Goal: Task Accomplishment & Management: Manage account settings

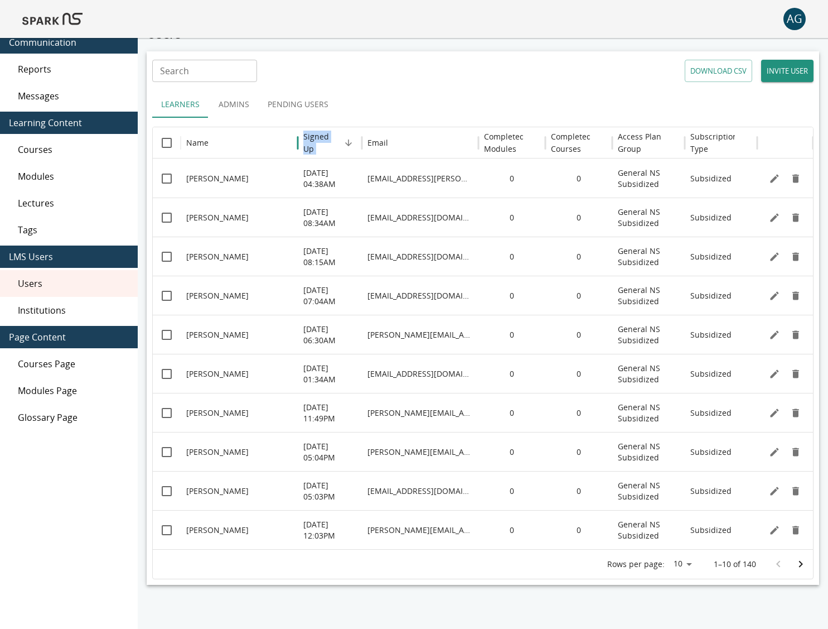
scroll to position [51, 0]
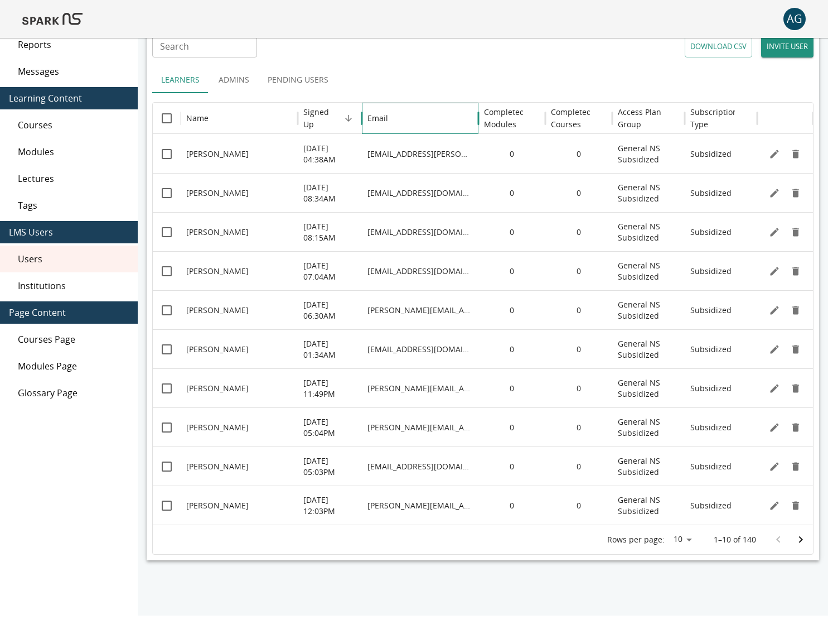
click at [404, 125] on div "Email" at bounding box center [420, 118] width 105 height 31
click at [404, 125] on div at bounding box center [397, 118] width 16 height 16
click at [332, 84] on button "Pending Users" at bounding box center [298, 79] width 79 height 27
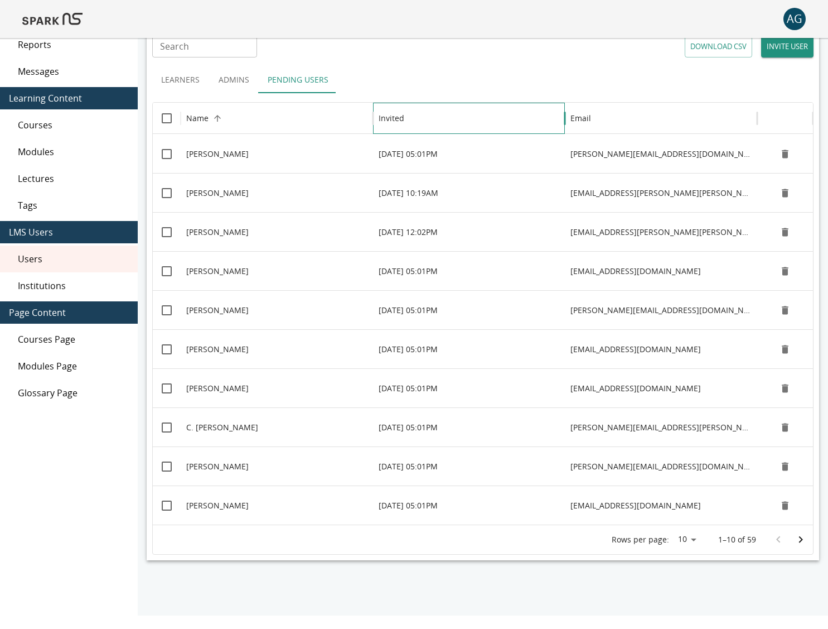
click at [396, 113] on h6 "Invited" at bounding box center [392, 118] width 26 height 12
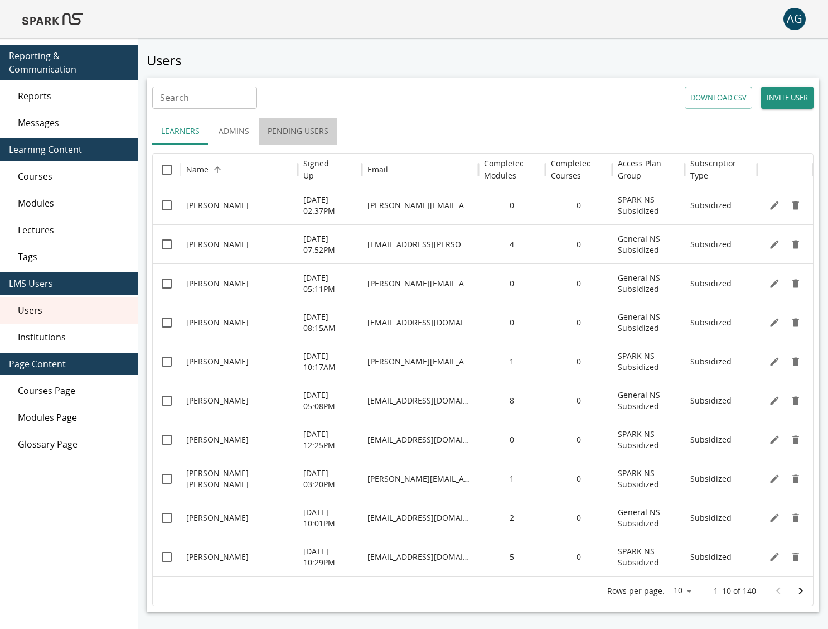
click at [268, 136] on button "Pending Users" at bounding box center [298, 131] width 79 height 27
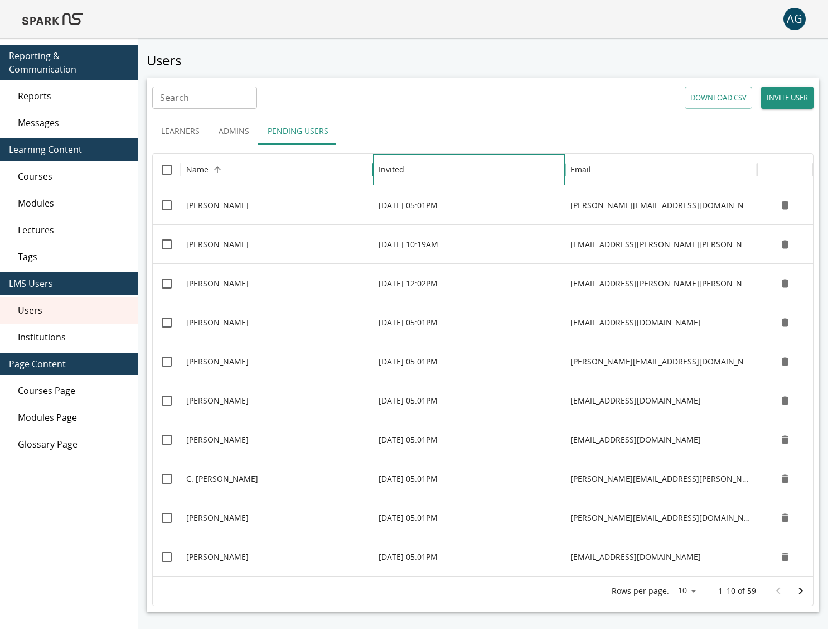
click at [383, 169] on h6 "Invited" at bounding box center [392, 169] width 26 height 12
click at [449, 165] on div "Invited" at bounding box center [469, 169] width 181 height 31
click at [186, 132] on button "Learners" at bounding box center [180, 131] width 56 height 27
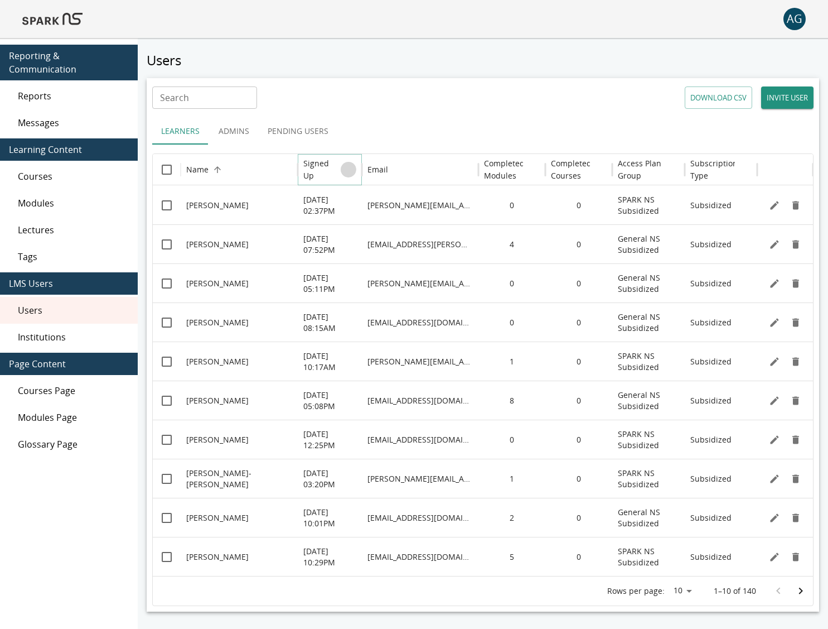
click at [341, 165] on button "Sort" at bounding box center [349, 170] width 16 height 16
